Goal: Transaction & Acquisition: Purchase product/service

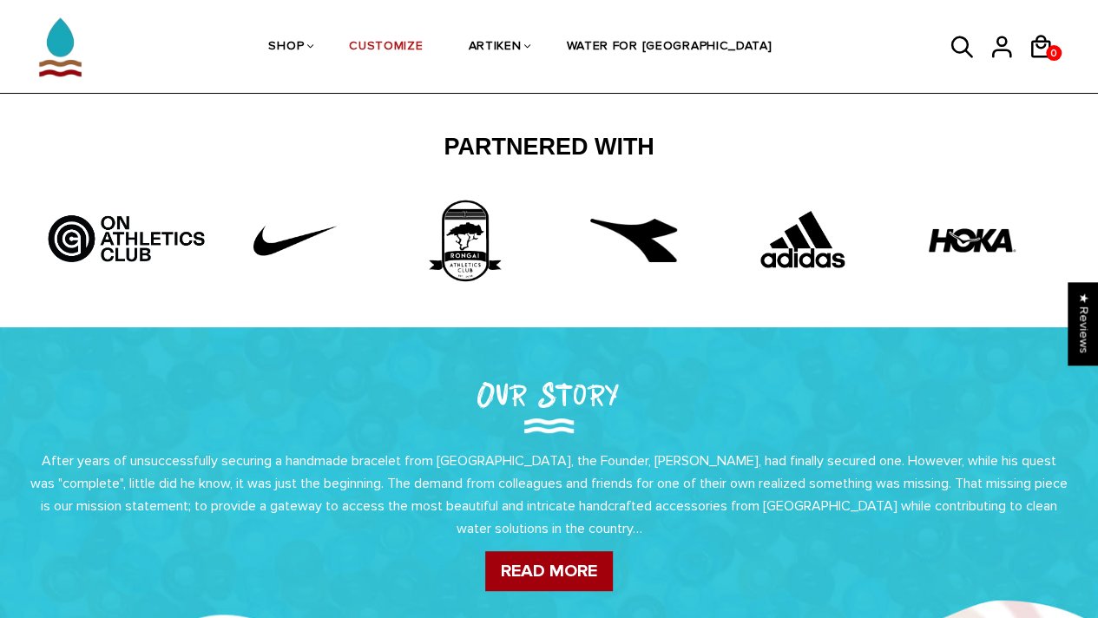
scroll to position [47, 0]
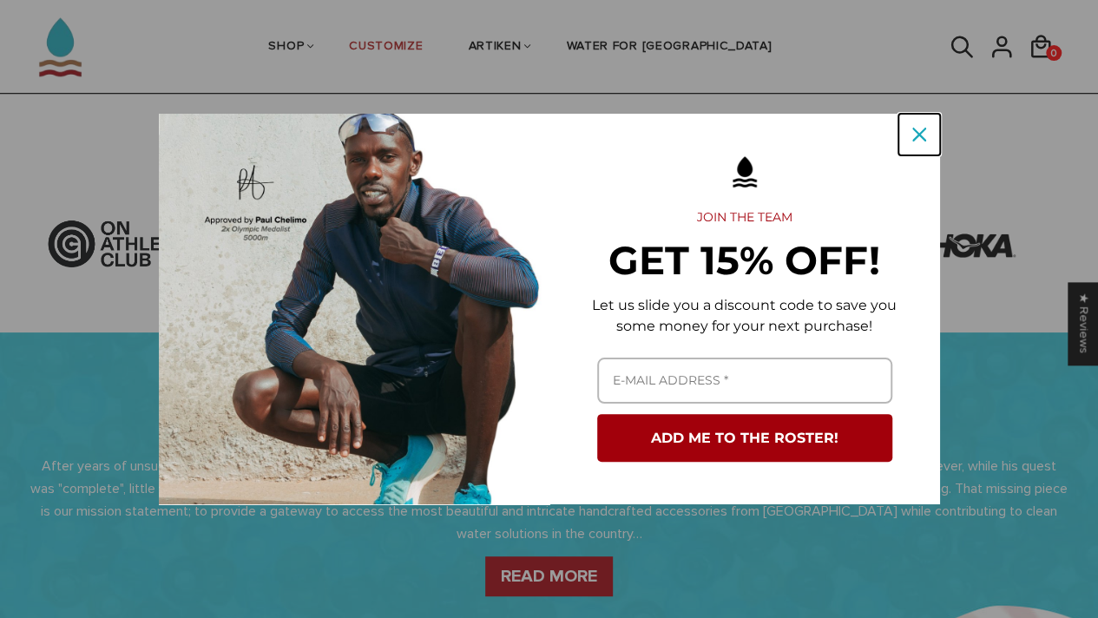
click at [912, 133] on icon "close icon" at bounding box center [919, 135] width 14 height 14
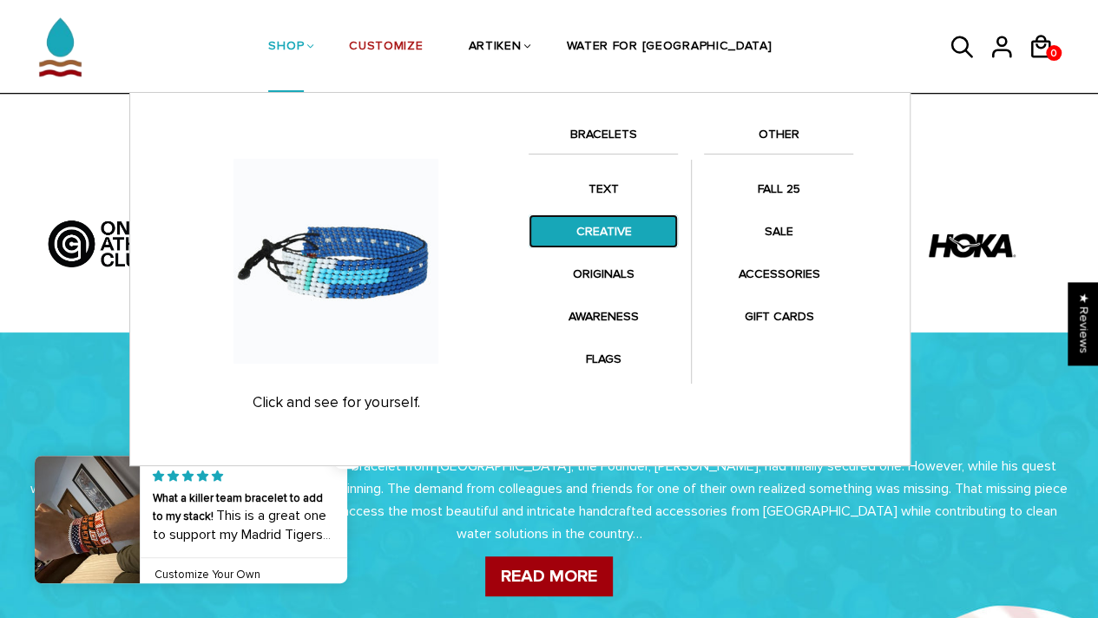
click at [616, 241] on link "CREATIVE" at bounding box center [603, 231] width 149 height 34
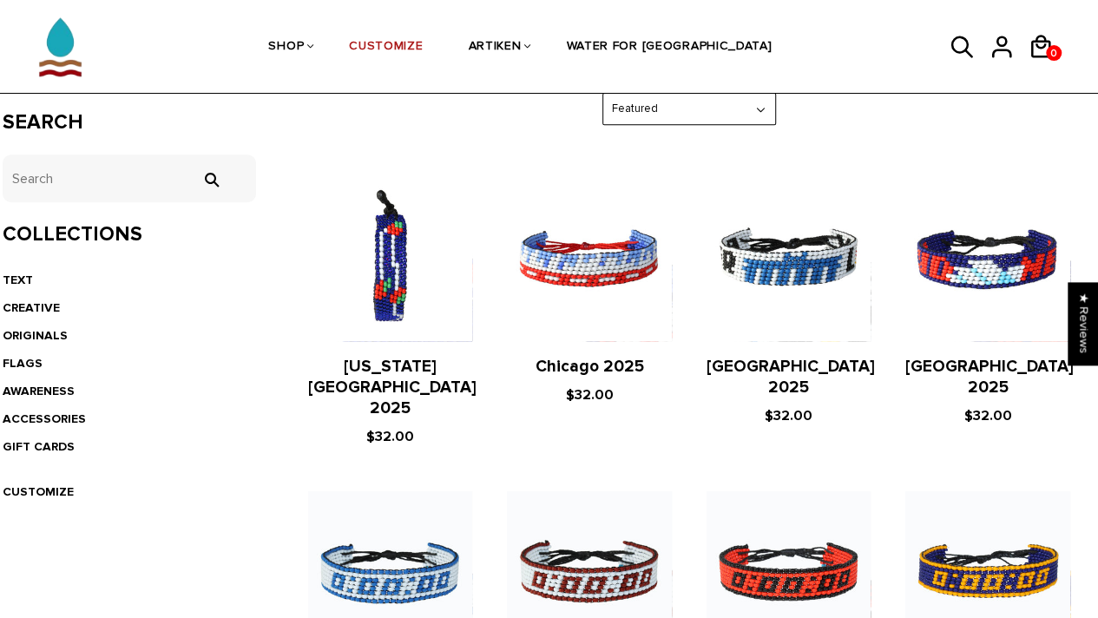
scroll to position [304, 0]
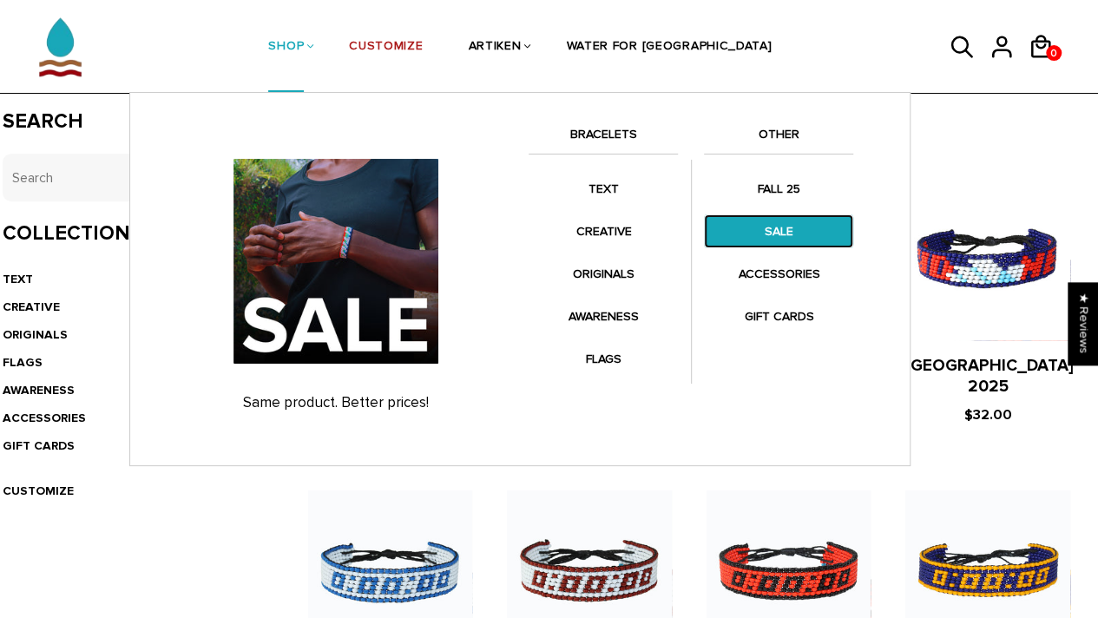
click at [767, 232] on link "SALE" at bounding box center [778, 231] width 149 height 34
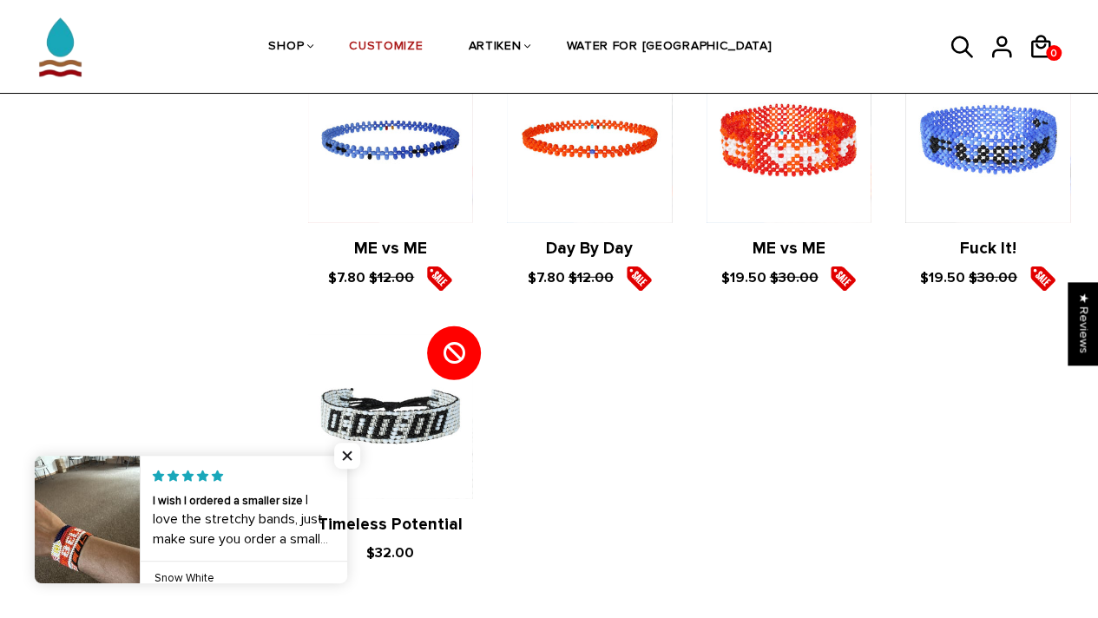
scroll to position [2356, 0]
